Goal: Task Accomplishment & Management: Complete application form

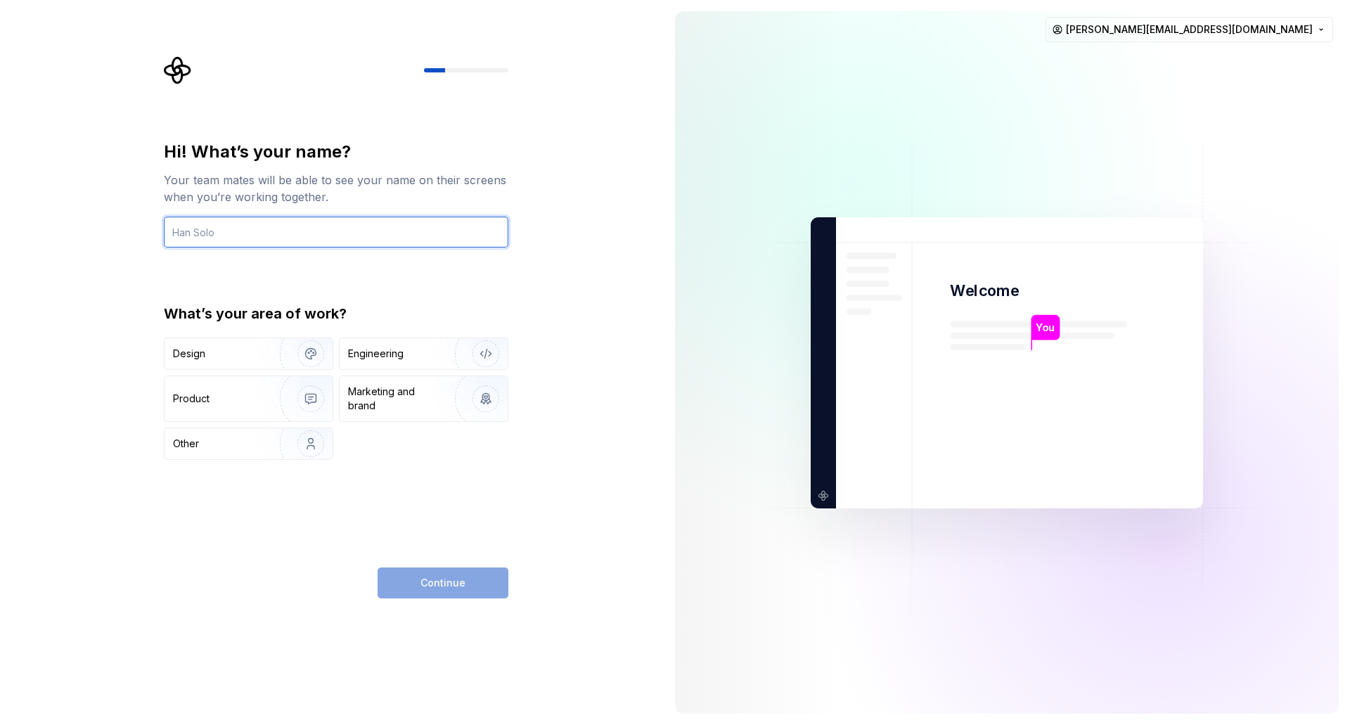
click at [375, 226] on input "text" at bounding box center [336, 232] width 345 height 31
type input "[PERSON_NAME]"
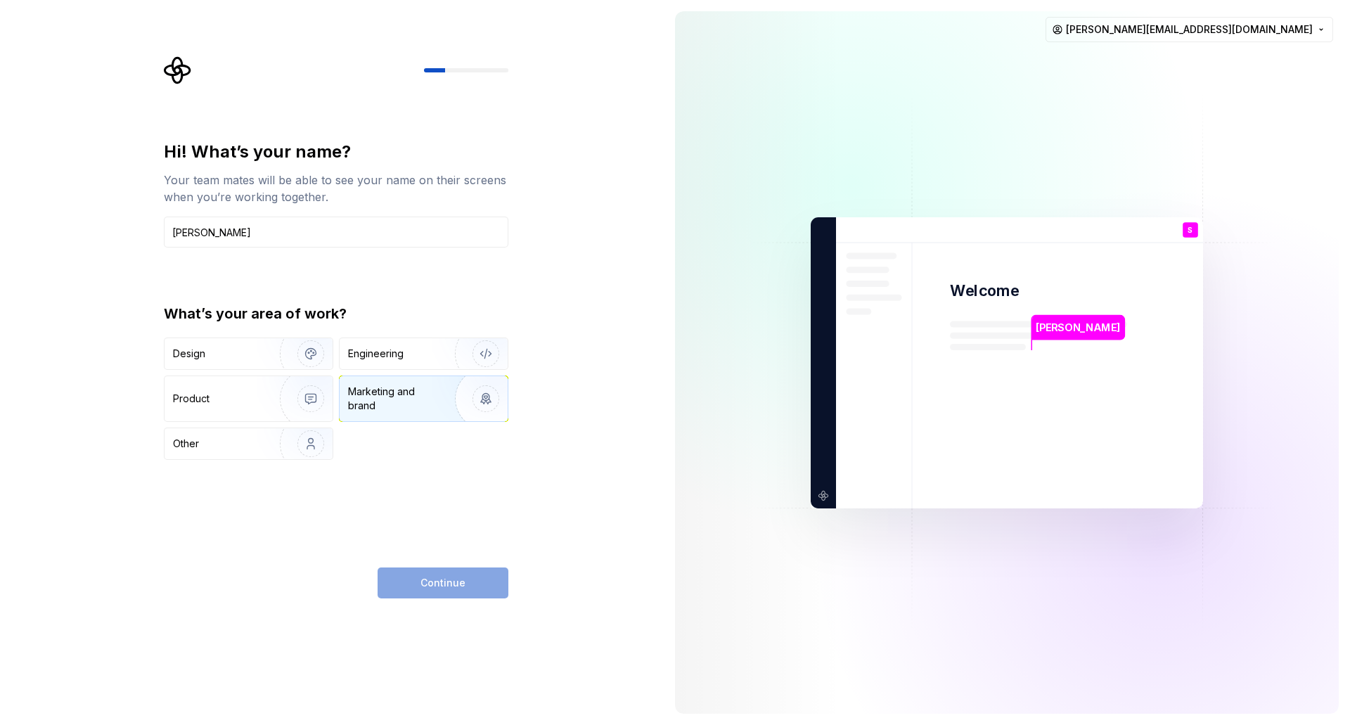
click at [400, 394] on div "Marketing and brand" at bounding box center [395, 399] width 95 height 28
click at [477, 588] on button "Continue" at bounding box center [443, 582] width 131 height 31
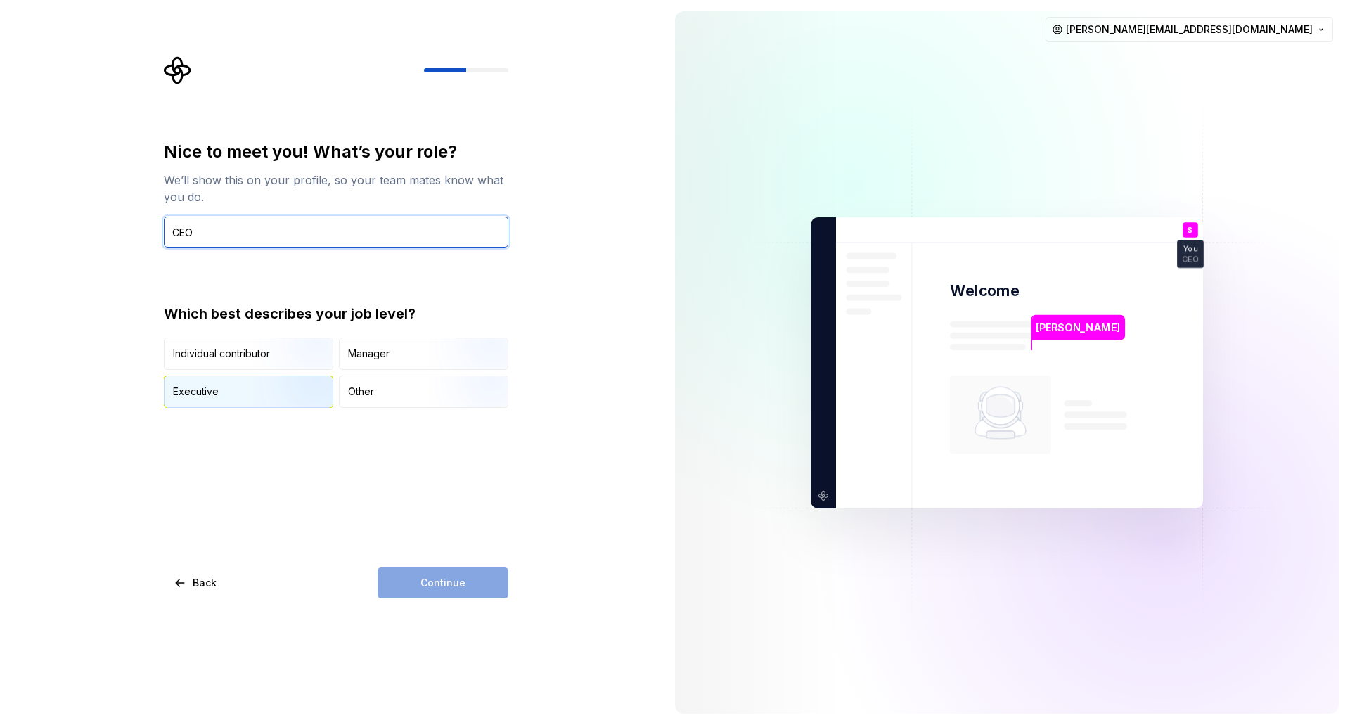
type input "CEO"
click at [301, 384] on img "button" at bounding box center [299, 409] width 90 height 94
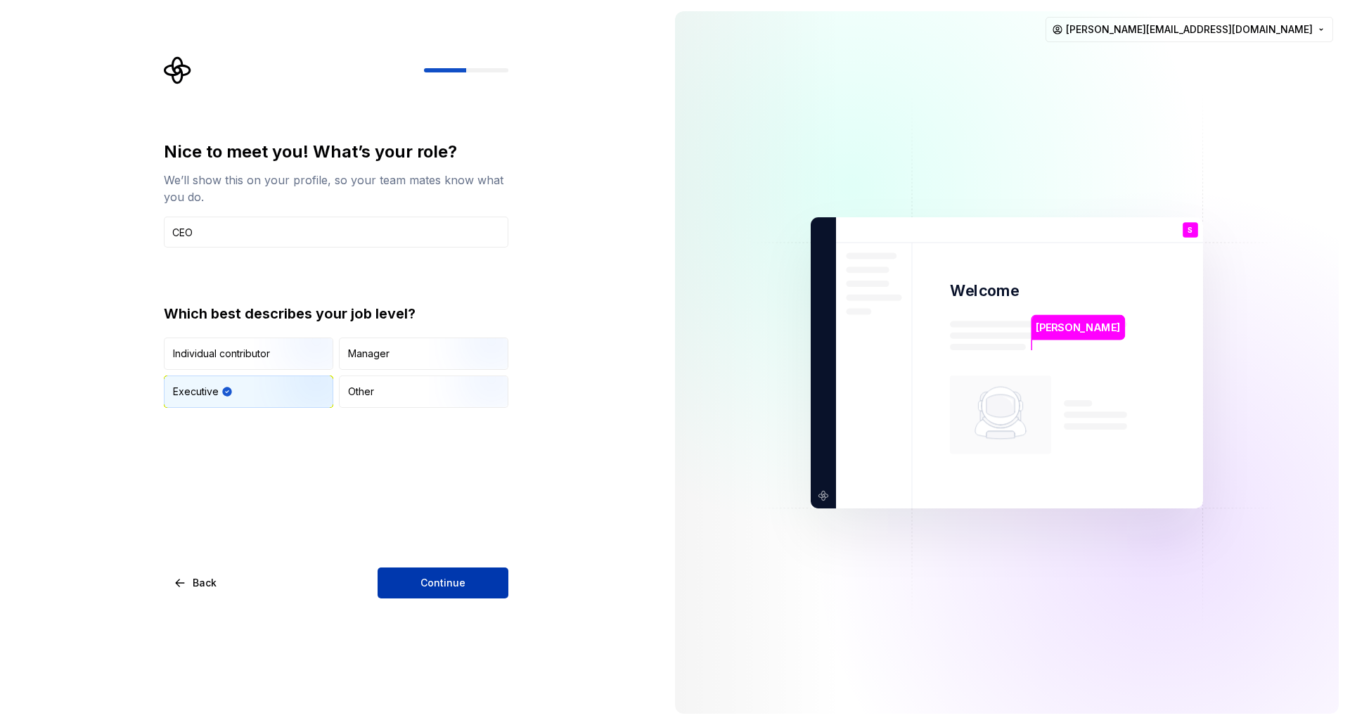
click at [434, 584] on span "Continue" at bounding box center [442, 583] width 45 height 14
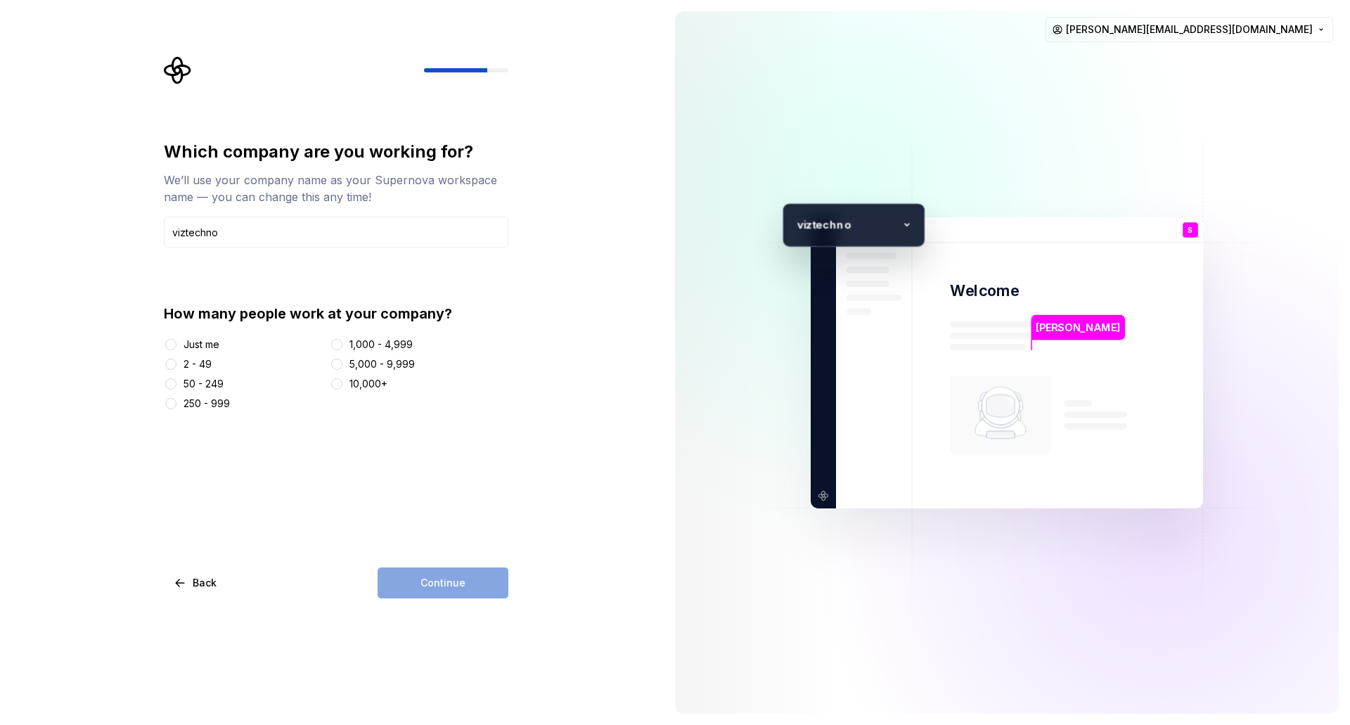
type input "viztechno"
click at [454, 582] on div "Continue" at bounding box center [443, 582] width 131 height 31
click at [193, 367] on div "2 - 49" at bounding box center [198, 364] width 28 height 14
click at [176, 367] on button "2 - 49" at bounding box center [170, 364] width 11 height 11
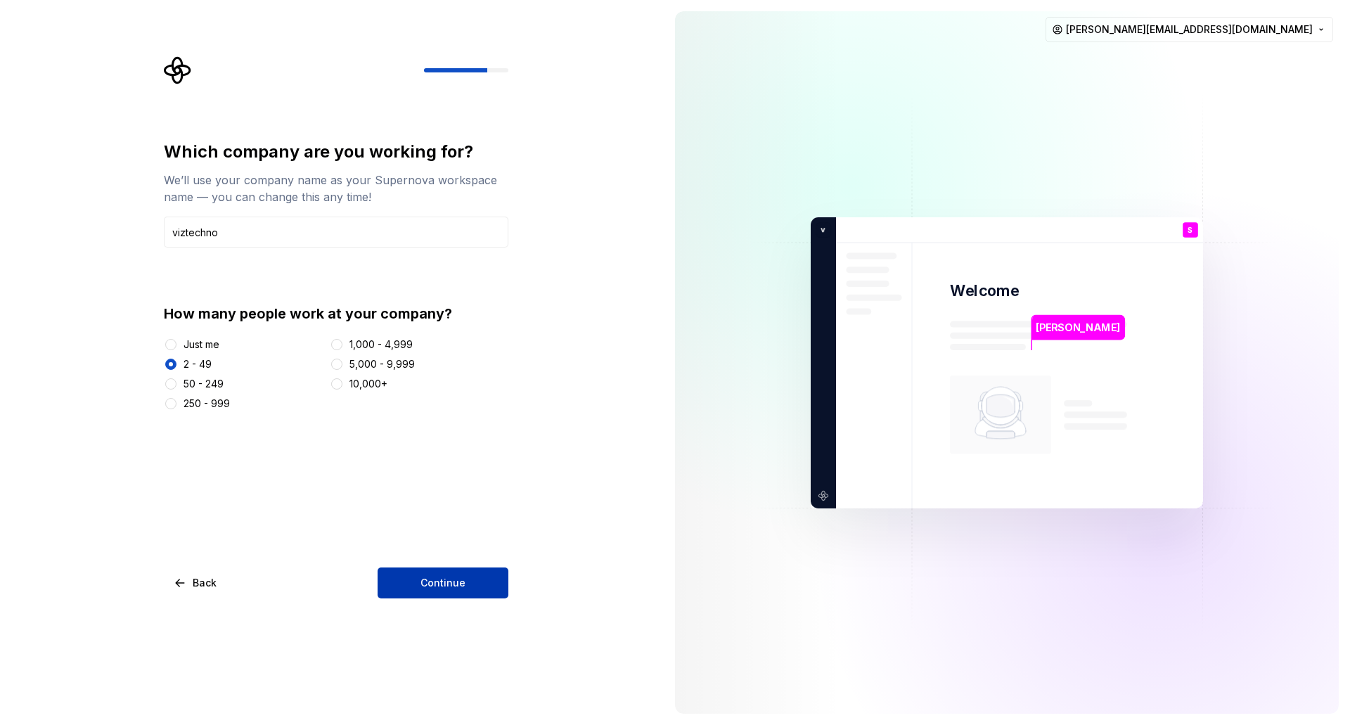
click at [435, 570] on button "Continue" at bounding box center [443, 582] width 131 height 31
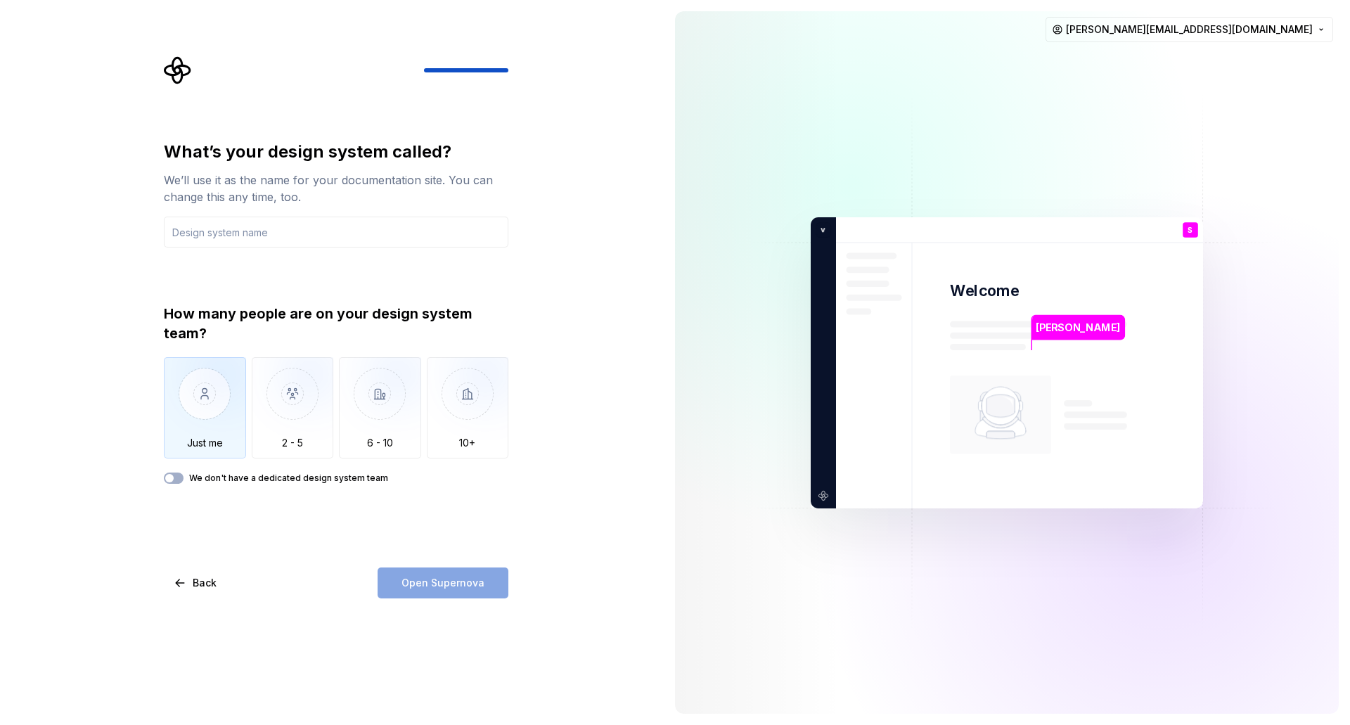
click at [210, 403] on img "button" at bounding box center [205, 404] width 82 height 94
click at [326, 233] on input "text" at bounding box center [336, 232] width 345 height 31
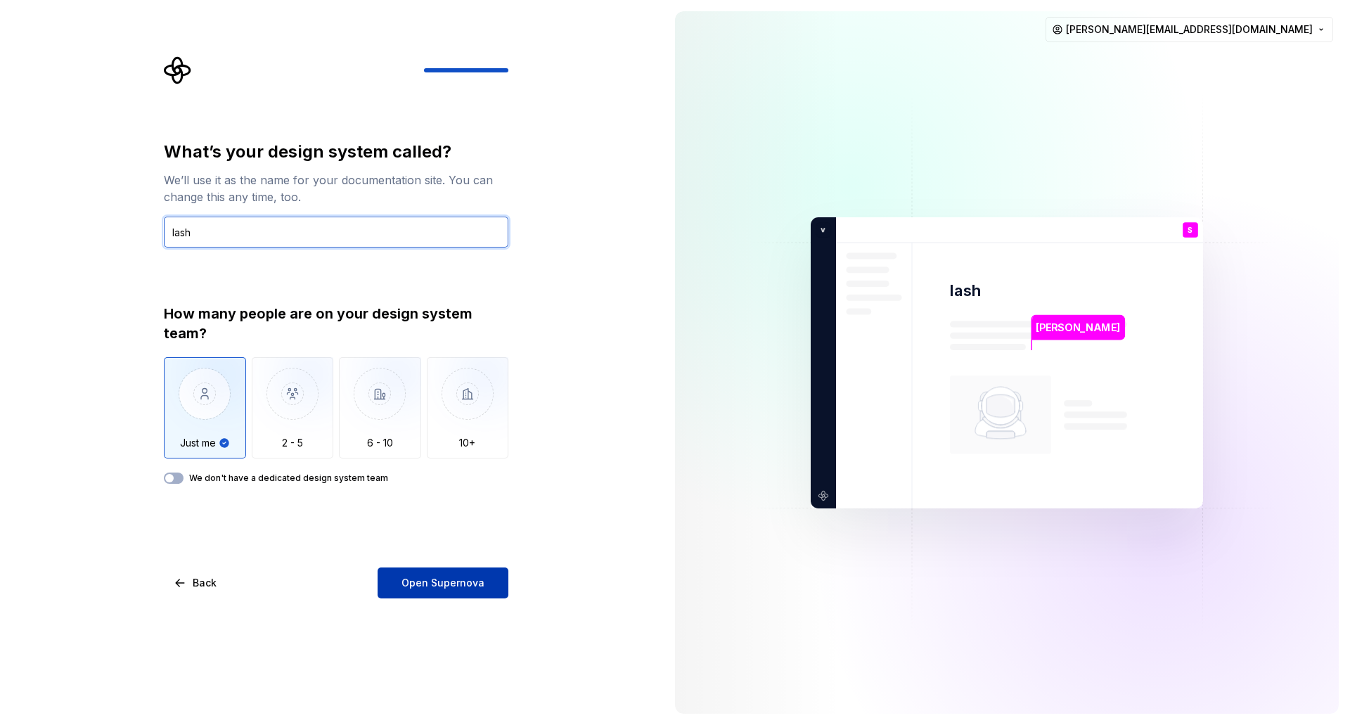
type input "lash"
click at [423, 574] on button "Open Supernova" at bounding box center [443, 582] width 131 height 31
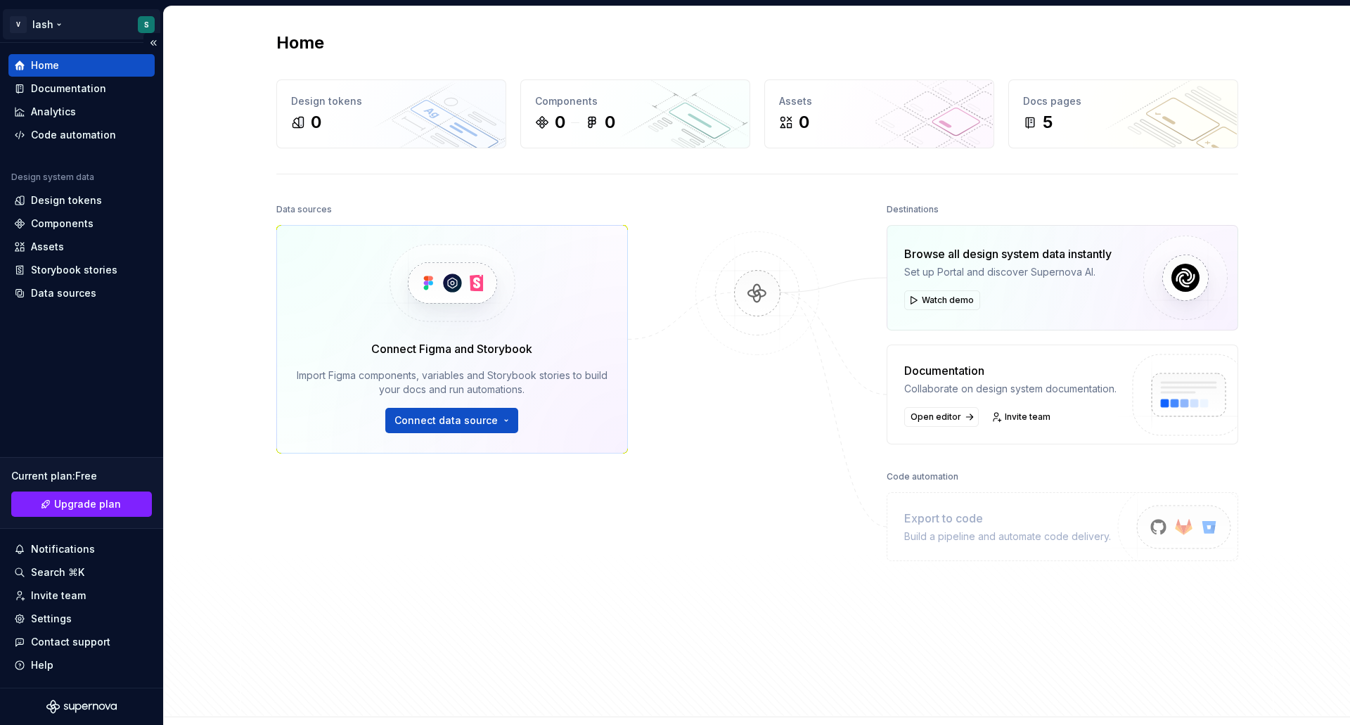
click at [47, 19] on html "V lash S Home Documentation Analytics Code automation Design system data Design…" at bounding box center [675, 362] width 1350 height 725
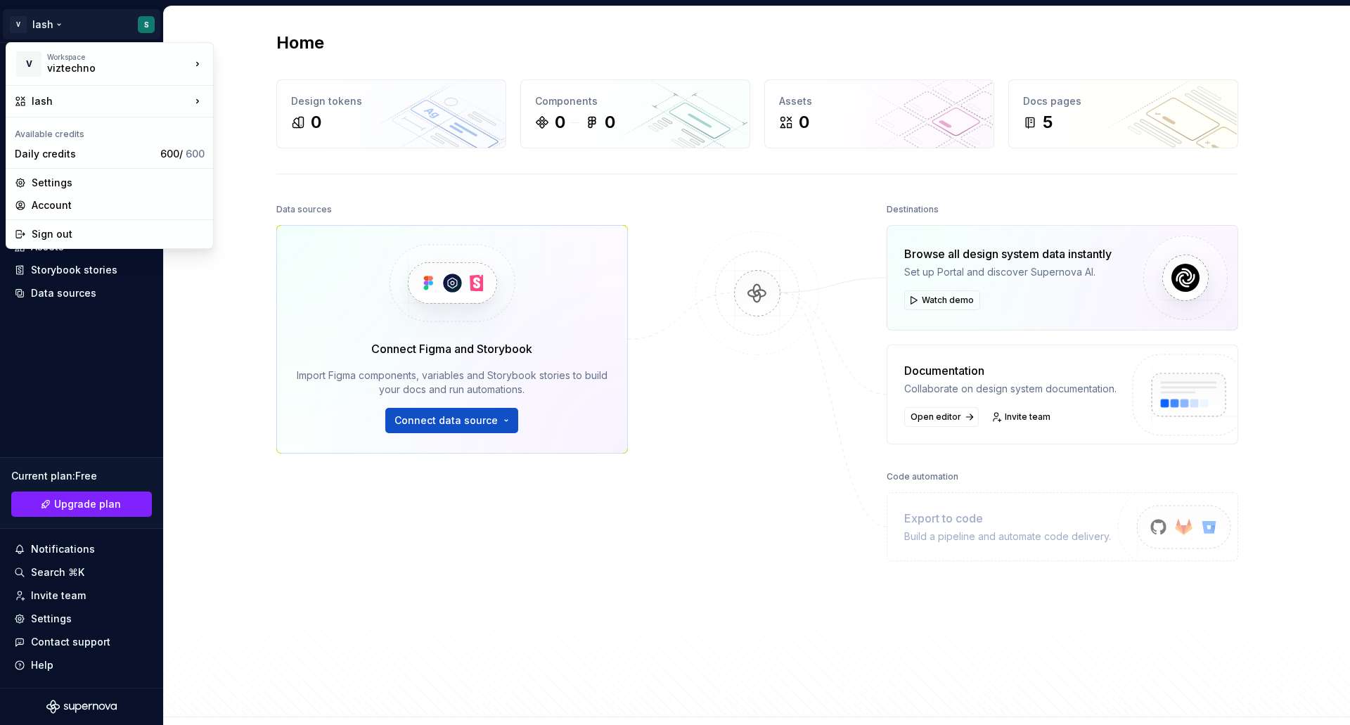
click at [381, 36] on html "V lash S Home Documentation Analytics Code automation Design system data Design…" at bounding box center [675, 362] width 1350 height 725
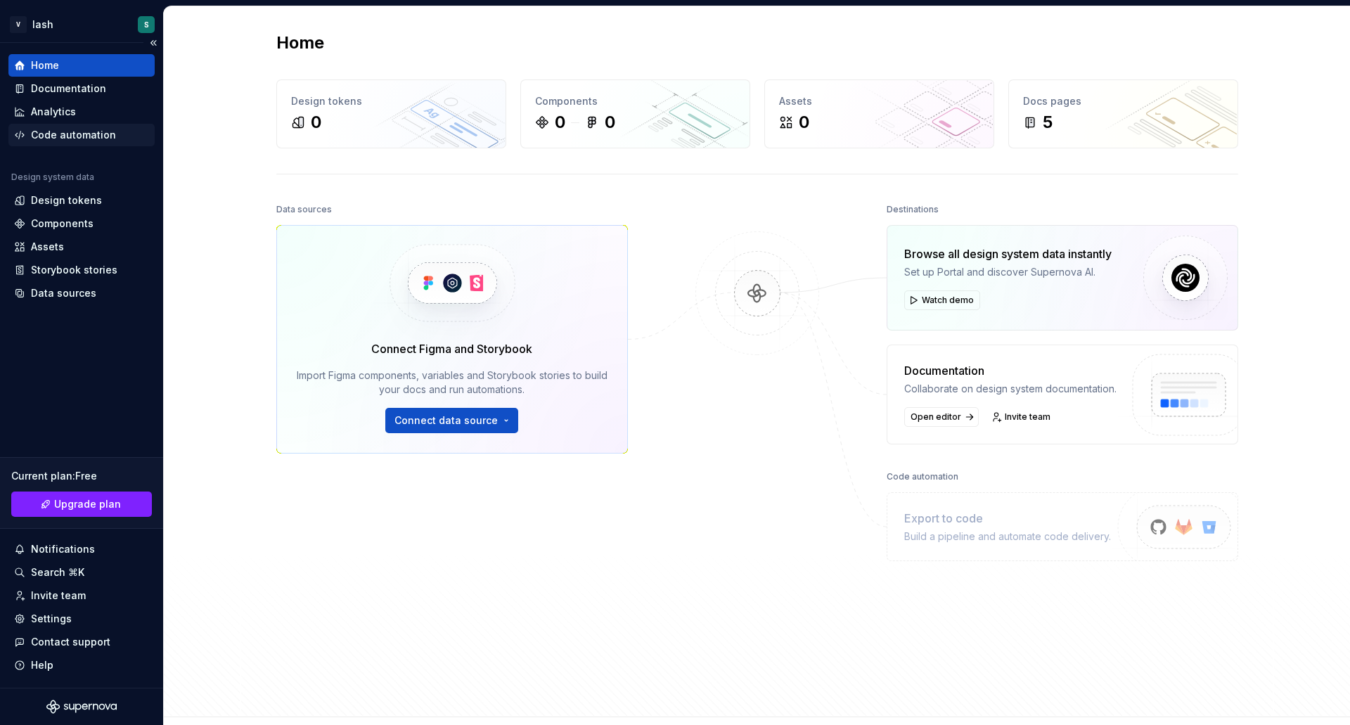
click at [77, 134] on div "Code automation" at bounding box center [73, 135] width 85 height 14
